Goal: Information Seeking & Learning: Check status

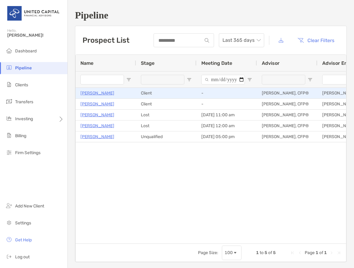
click at [102, 94] on p "[PERSON_NAME]" at bounding box center [97, 93] width 34 height 8
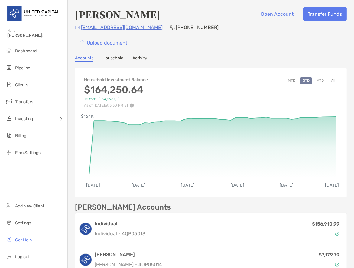
click at [289, 79] on button "MTD" at bounding box center [291, 80] width 12 height 7
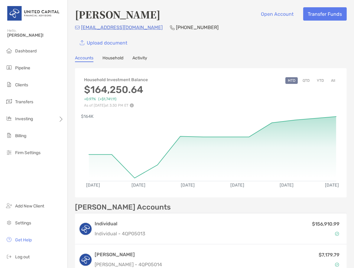
click at [316, 79] on button "YTD" at bounding box center [320, 80] width 12 height 7
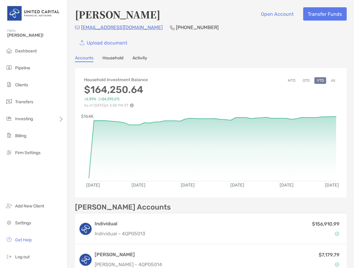
click at [303, 79] on button "QTD" at bounding box center [306, 80] width 12 height 7
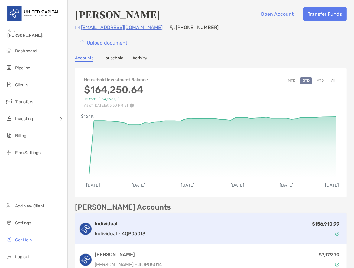
click at [122, 230] on p "Individual - 4QP05013" at bounding box center [120, 234] width 51 height 8
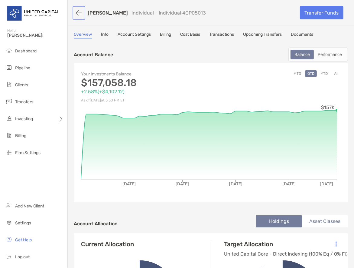
click at [80, 12] on button "button" at bounding box center [79, 12] width 10 height 11
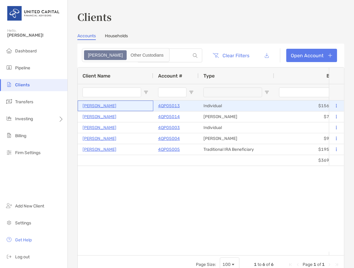
click at [104, 104] on p "[PERSON_NAME]" at bounding box center [100, 106] width 34 height 8
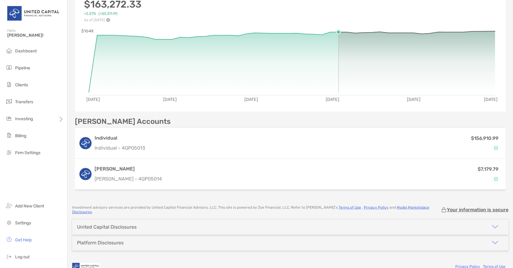
scroll to position [93, 0]
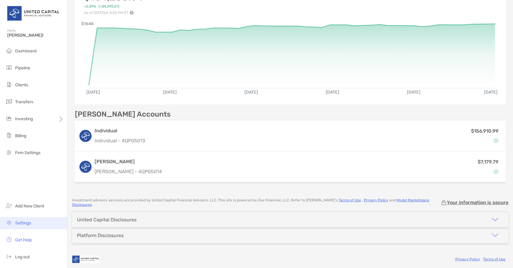
click at [27, 222] on span "Settings" at bounding box center [23, 222] width 16 height 5
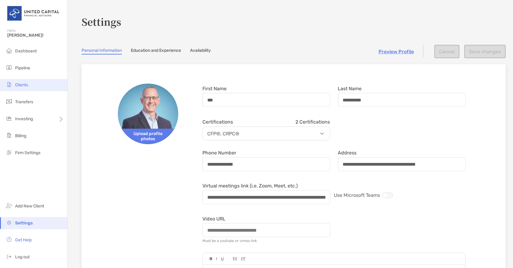
click at [24, 84] on span "Clients" at bounding box center [21, 84] width 13 height 5
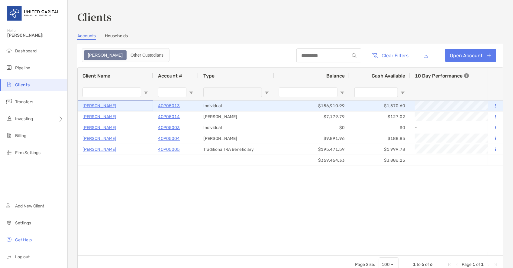
click at [108, 106] on p "[PERSON_NAME]" at bounding box center [100, 106] width 34 height 8
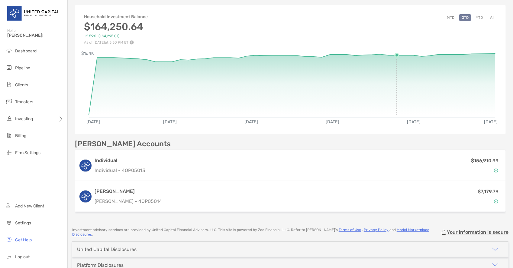
scroll to position [93, 0]
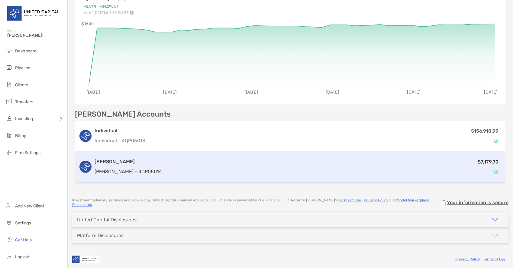
click at [182, 163] on div "$7,179.79" at bounding box center [333, 167] width 338 height 18
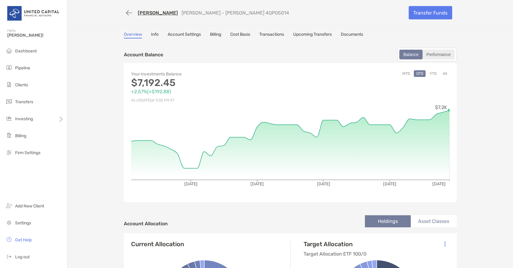
click at [354, 52] on div "Performance" at bounding box center [439, 54] width 31 height 8
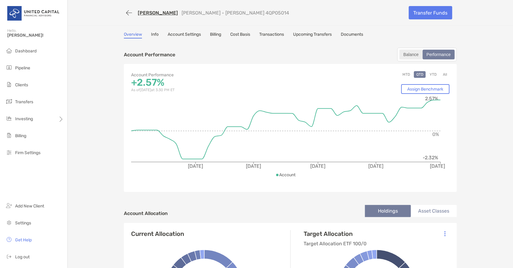
click at [354, 52] on div "Balance" at bounding box center [411, 54] width 22 height 8
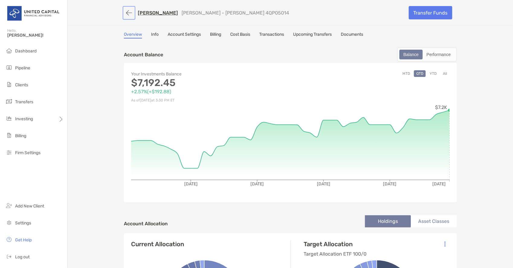
click at [126, 11] on button "button" at bounding box center [129, 12] width 10 height 11
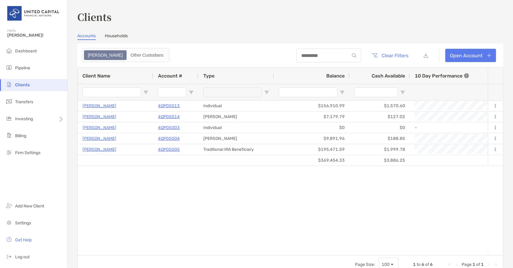
click at [114, 36] on link "Households" at bounding box center [116, 36] width 23 height 7
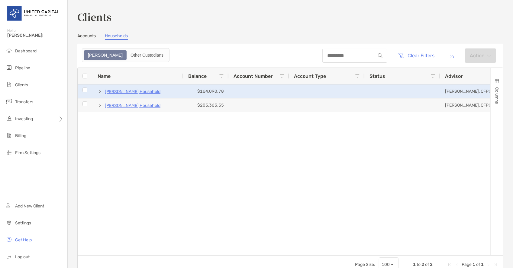
click at [118, 90] on p "[PERSON_NAME] Household" at bounding box center [133, 92] width 56 height 8
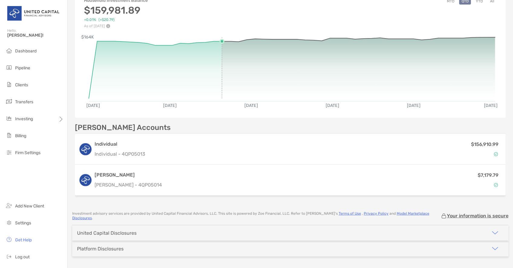
scroll to position [68, 0]
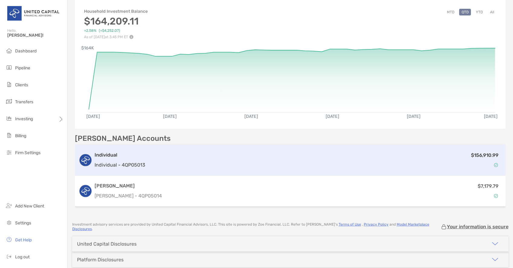
click at [204, 160] on div "$156,910.99" at bounding box center [325, 160] width 355 height 18
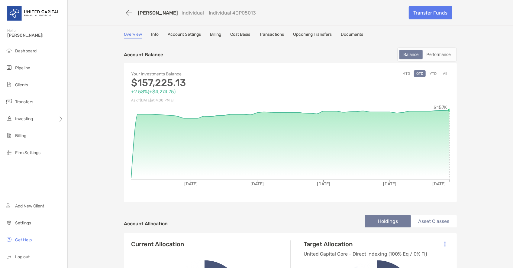
click at [241, 35] on link "Cost Basis" at bounding box center [240, 35] width 20 height 7
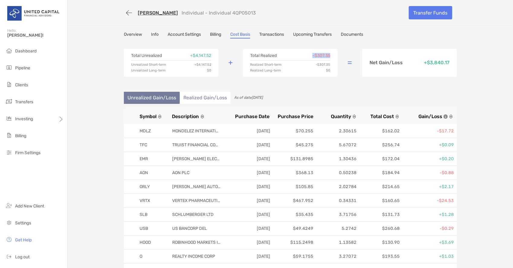
drag, startPoint x: 311, startPoint y: 54, endPoint x: 331, endPoint y: 54, distance: 20.0
click at [331, 54] on div "Total Realized -$307.35 Realized Short-term -$307.35 Realized Long-term $0" at bounding box center [290, 63] width 95 height 28
drag, startPoint x: 210, startPoint y: 53, endPoint x: 184, endPoint y: 52, distance: 26.3
click at [184, 52] on div "Total Unrealized + $4,147.52 Unrealized Short-term + $4,147.52 Unrealized Long-…" at bounding box center [171, 63] width 95 height 28
drag, startPoint x: 423, startPoint y: 62, endPoint x: 452, endPoint y: 60, distance: 29.1
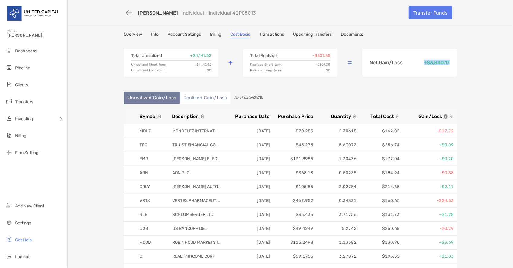
click at [354, 60] on div "Net Gain/Loss + $3,840.17" at bounding box center [410, 63] width 95 height 28
drag, startPoint x: 188, startPoint y: 54, endPoint x: 213, endPoint y: 56, distance: 24.6
click at [213, 56] on div "Total Unrealized + $4,147.52 Unrealized Short-term + $4,147.52 Unrealized Long-…" at bounding box center [171, 63] width 95 height 28
drag, startPoint x: 309, startPoint y: 55, endPoint x: 336, endPoint y: 57, distance: 27.0
click at [336, 57] on div "Total Realized -$307.35 Realized Short-term -$307.35 Realized Long-term $0" at bounding box center [290, 63] width 95 height 28
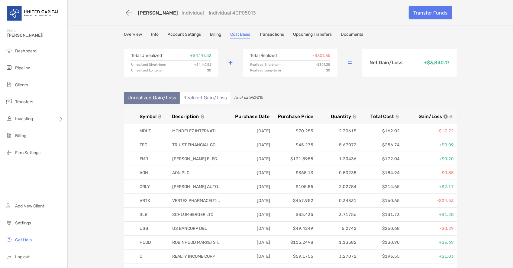
click at [216, 96] on li "Realized Gain/Loss" at bounding box center [205, 98] width 51 height 12
